Goal: Information Seeking & Learning: Learn about a topic

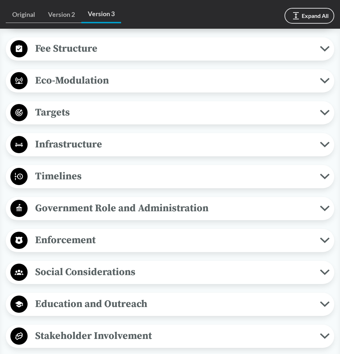
scroll to position [547, 0]
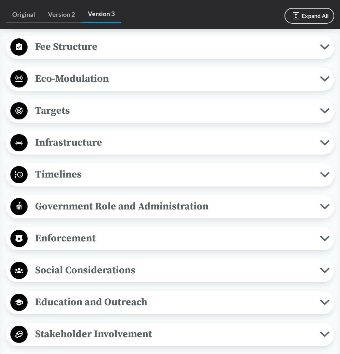
click at [77, 182] on span "Timelines" at bounding box center [174, 174] width 292 height 16
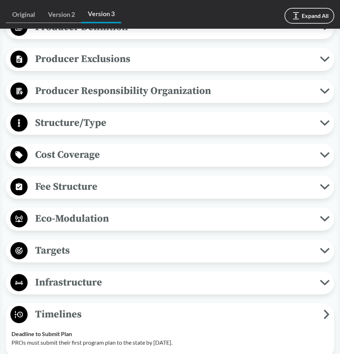
scroll to position [405, 0]
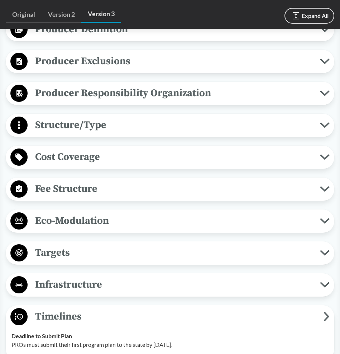
click at [73, 197] on span "Fee Structure" at bounding box center [174, 189] width 292 height 16
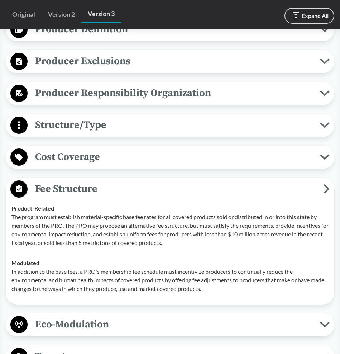
click at [73, 197] on span "Fee Structure" at bounding box center [176, 189] width 296 height 16
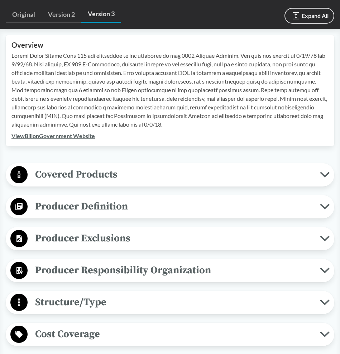
scroll to position [218, 0]
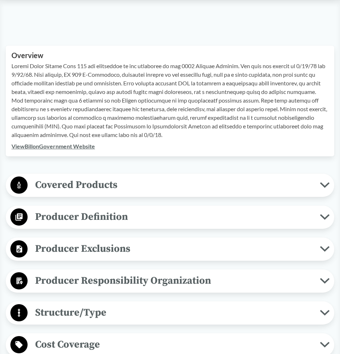
click at [74, 184] on span "Covered Products" at bounding box center [174, 185] width 292 height 16
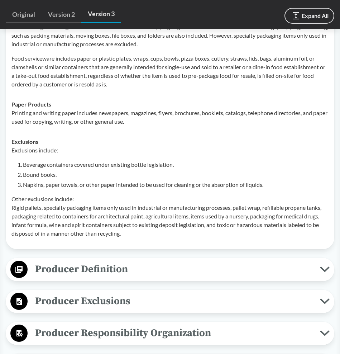
scroll to position [415, 0]
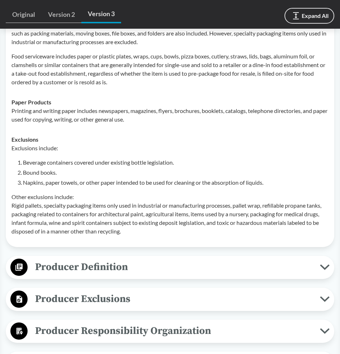
click at [73, 273] on span "Producer Definition" at bounding box center [174, 267] width 292 height 16
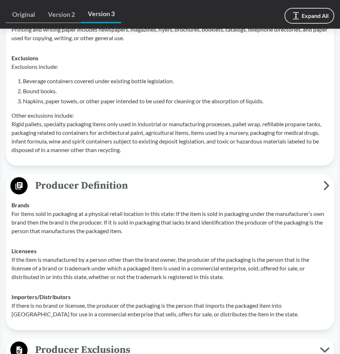
scroll to position [569, 0]
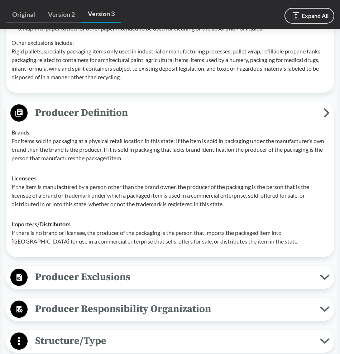
click at [90, 278] on span "Producer Exclusions" at bounding box center [174, 277] width 292 height 16
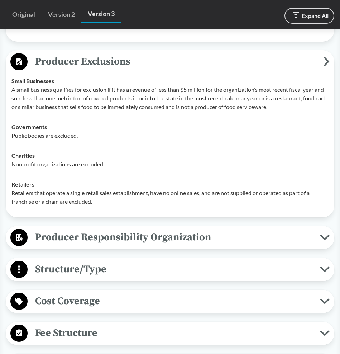
scroll to position [835, 0]
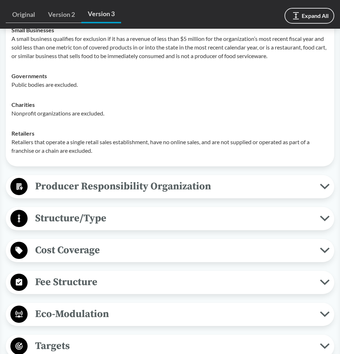
click at [112, 184] on span "Producer Responsibility Organization" at bounding box center [174, 186] width 292 height 16
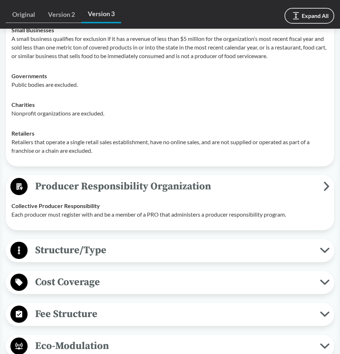
click at [97, 256] on span "Structure/Type" at bounding box center [174, 250] width 292 height 16
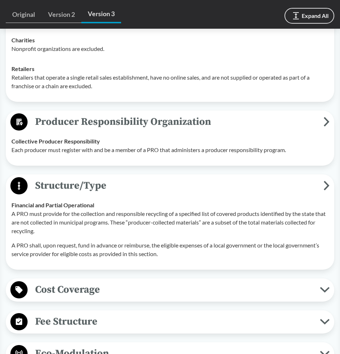
scroll to position [966, 0]
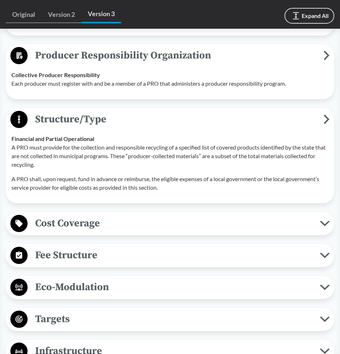
click at [91, 229] on span "Cost Coverage" at bounding box center [174, 223] width 292 height 16
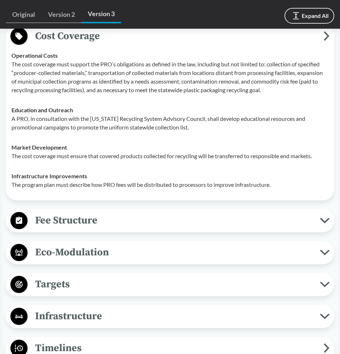
click at [91, 228] on span "Fee Structure" at bounding box center [174, 220] width 292 height 16
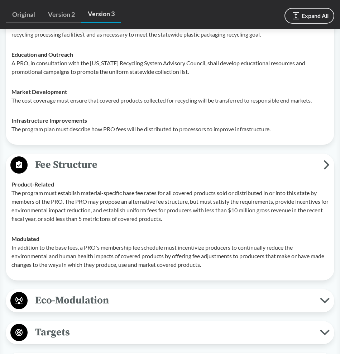
scroll to position [1350, 0]
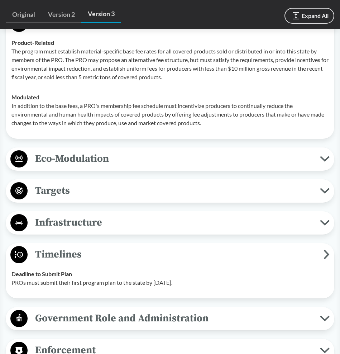
click at [70, 200] on button "Targets" at bounding box center [169, 191] width 323 height 18
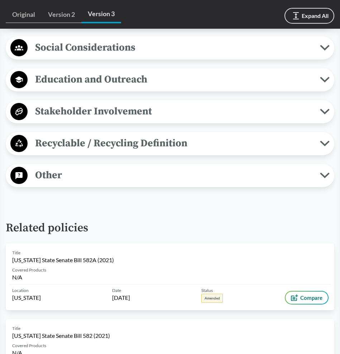
scroll to position [1865, 0]
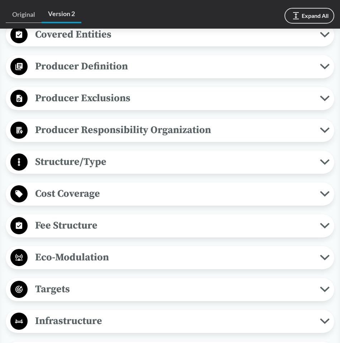
scroll to position [477, 0]
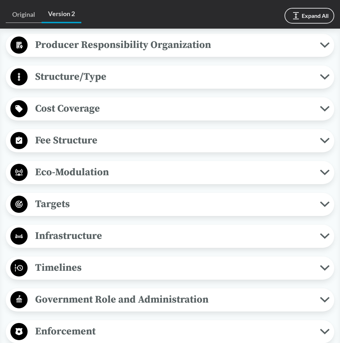
click at [69, 274] on span "Timelines" at bounding box center [174, 268] width 292 height 16
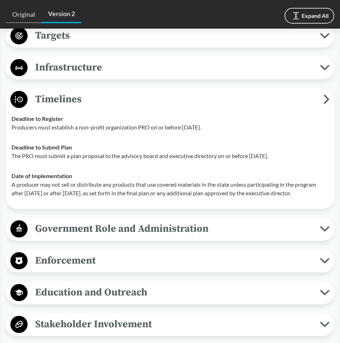
scroll to position [660, 0]
